Goal: Task Accomplishment & Management: Manage account settings

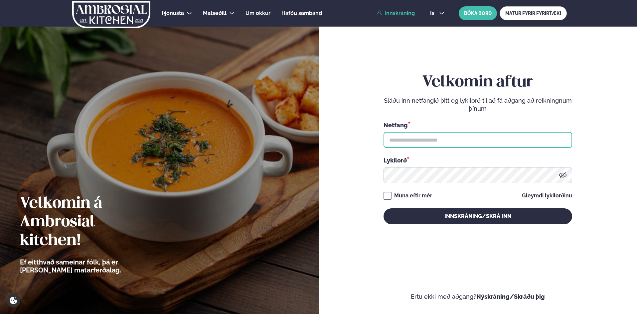
drag, startPoint x: 458, startPoint y: 144, endPoint x: 450, endPoint y: 146, distance: 8.4
click at [458, 144] on input "text" at bounding box center [478, 140] width 189 height 16
type input "**********"
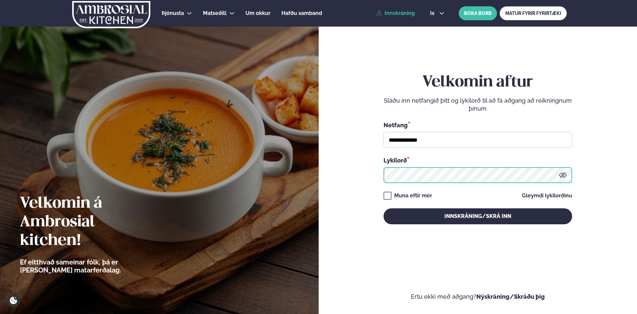
click at [384, 209] on button "Innskráning/Skrá inn" at bounding box center [478, 217] width 189 height 16
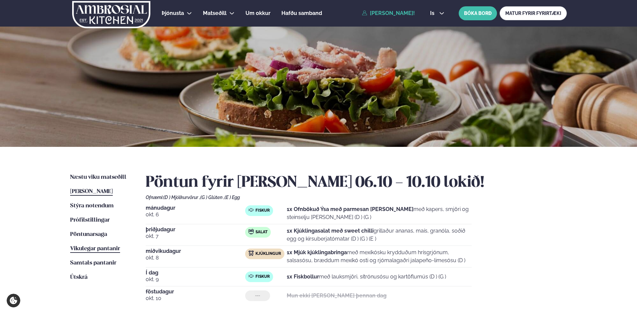
click at [86, 251] on span "Vikulegar pantanir" at bounding box center [95, 249] width 50 height 6
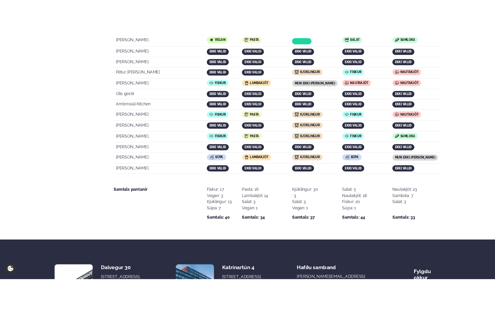
scroll to position [1347, 0]
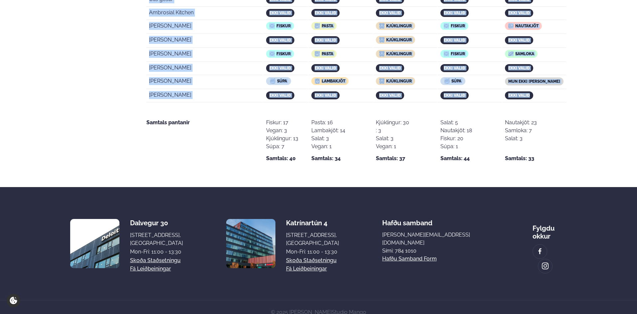
drag, startPoint x: 145, startPoint y: 206, endPoint x: 531, endPoint y: 88, distance: 403.0
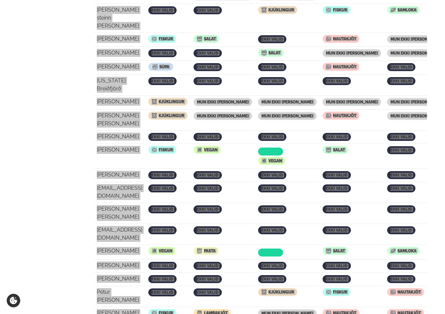
scroll to position [1109, 0]
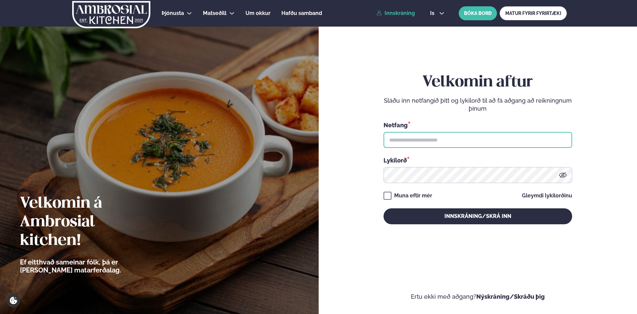
click at [444, 139] on input "text" at bounding box center [478, 140] width 189 height 16
type input "**********"
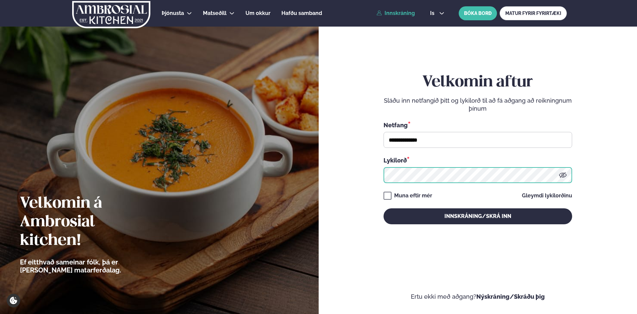
click at [384, 209] on button "Innskráning/Skrá inn" at bounding box center [478, 217] width 189 height 16
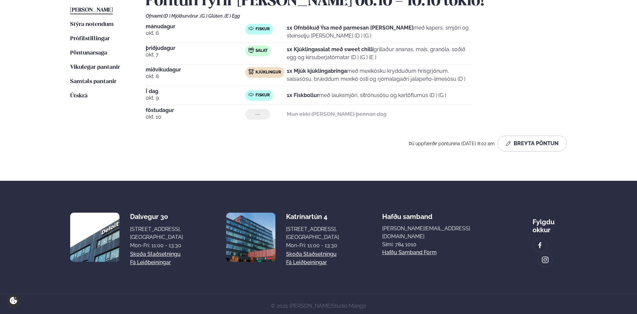
scroll to position [183, 0]
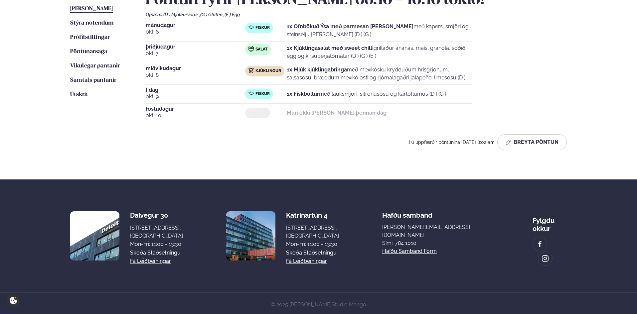
click at [93, 62] on ul "Næstu viku matseðill Næsta vika Þessa viku matseðill Þessa viku Stýra notendum …" at bounding box center [101, 73] width 62 height 165
click at [93, 64] on span "Vikulegar pantanir" at bounding box center [95, 66] width 50 height 6
